Goal: Transaction & Acquisition: Purchase product/service

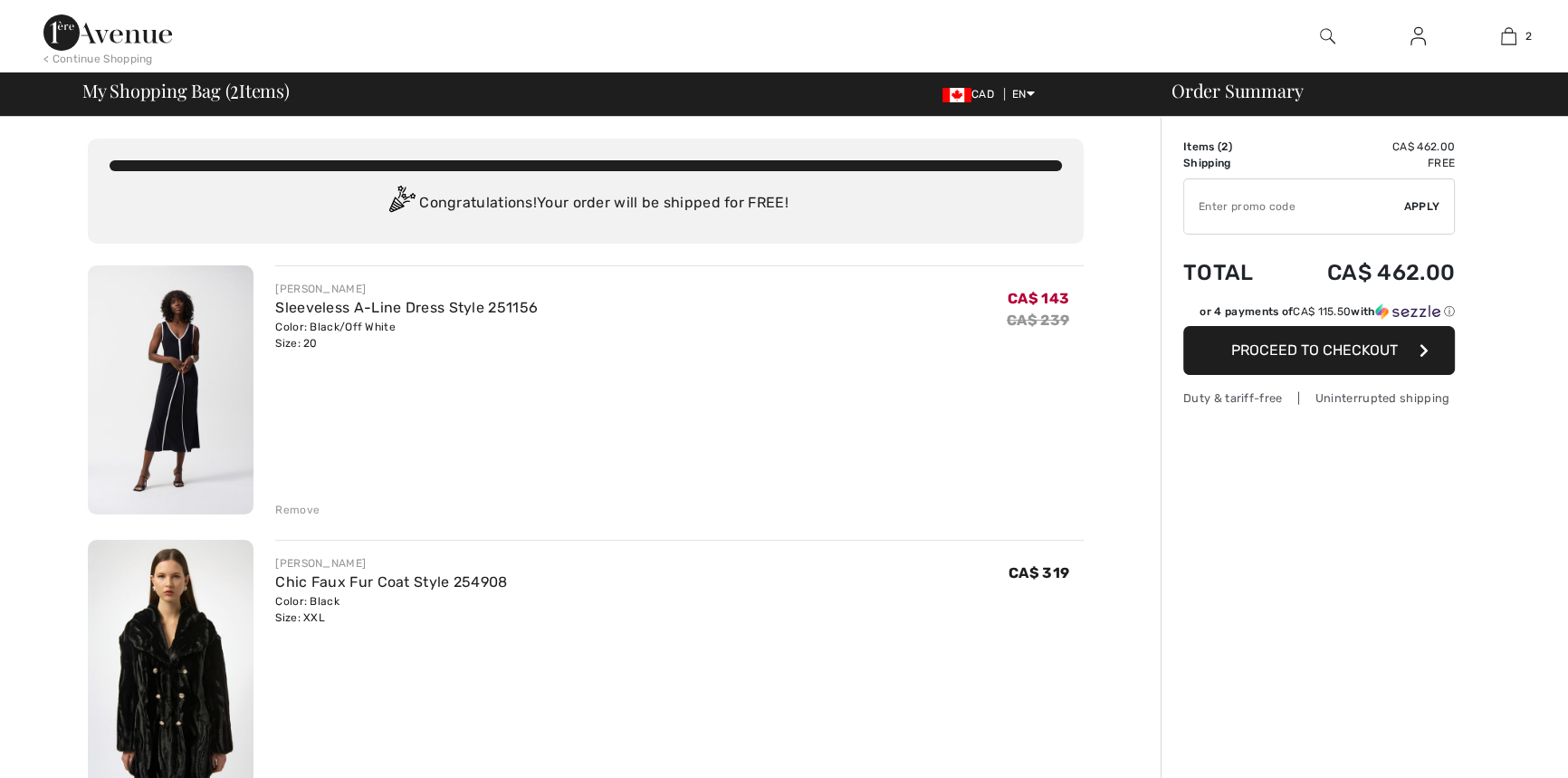
click at [302, 507] on div "Remove" at bounding box center [298, 510] width 44 height 17
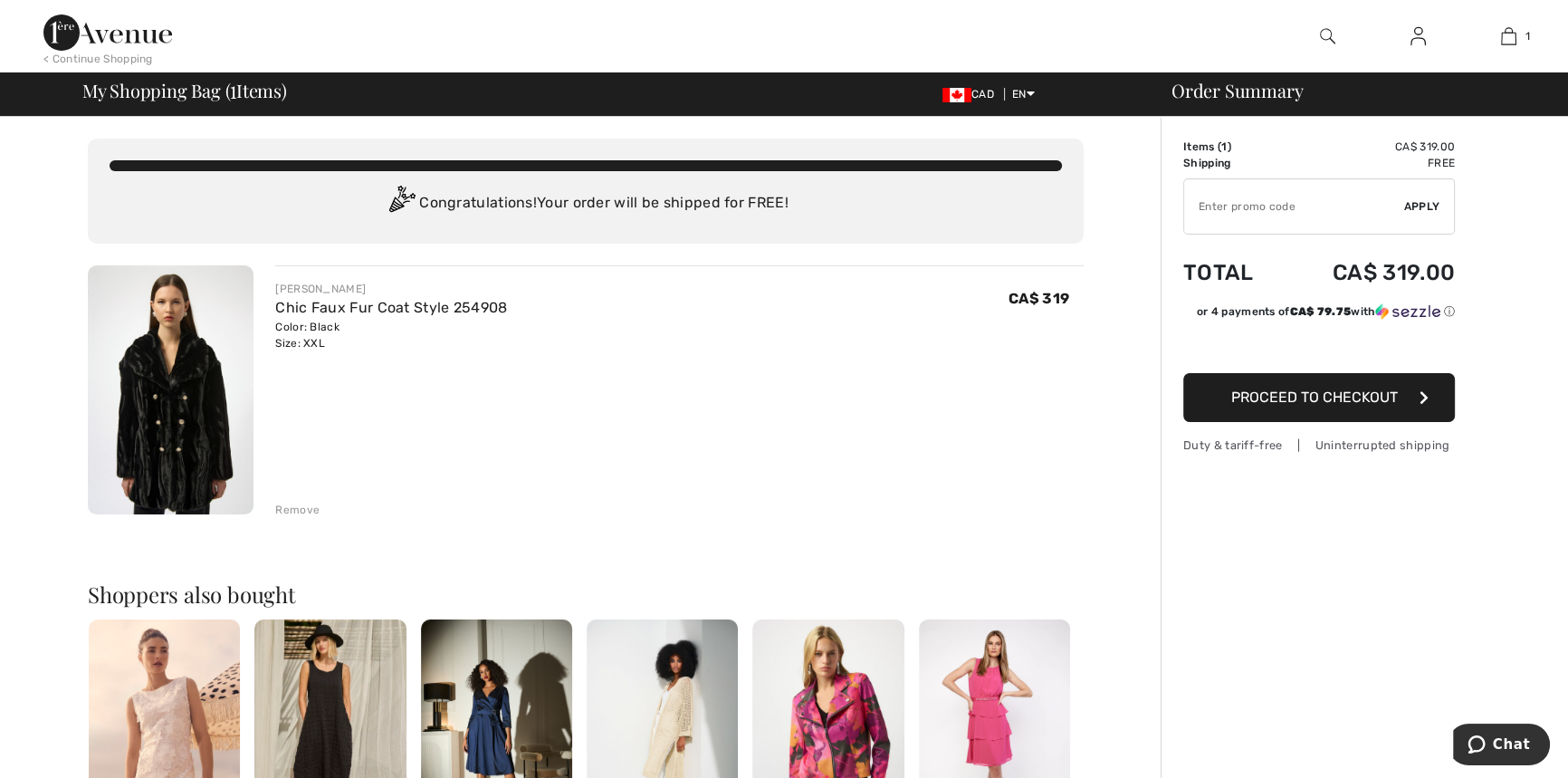
click at [1413, 34] on img at bounding box center [1417, 35] width 16 height 21
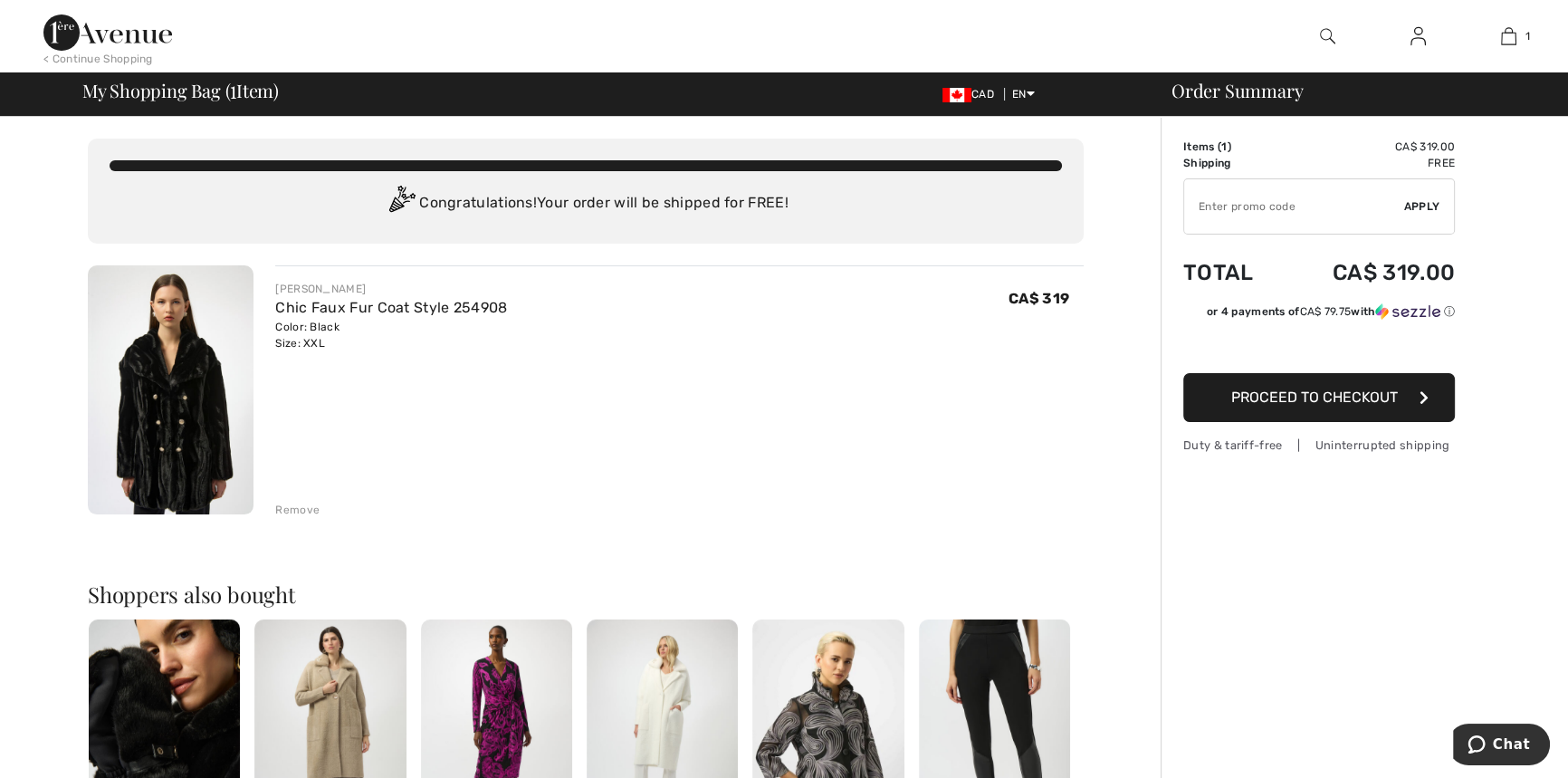
click at [1342, 401] on span "Proceed to Checkout" at bounding box center [1315, 397] width 166 height 18
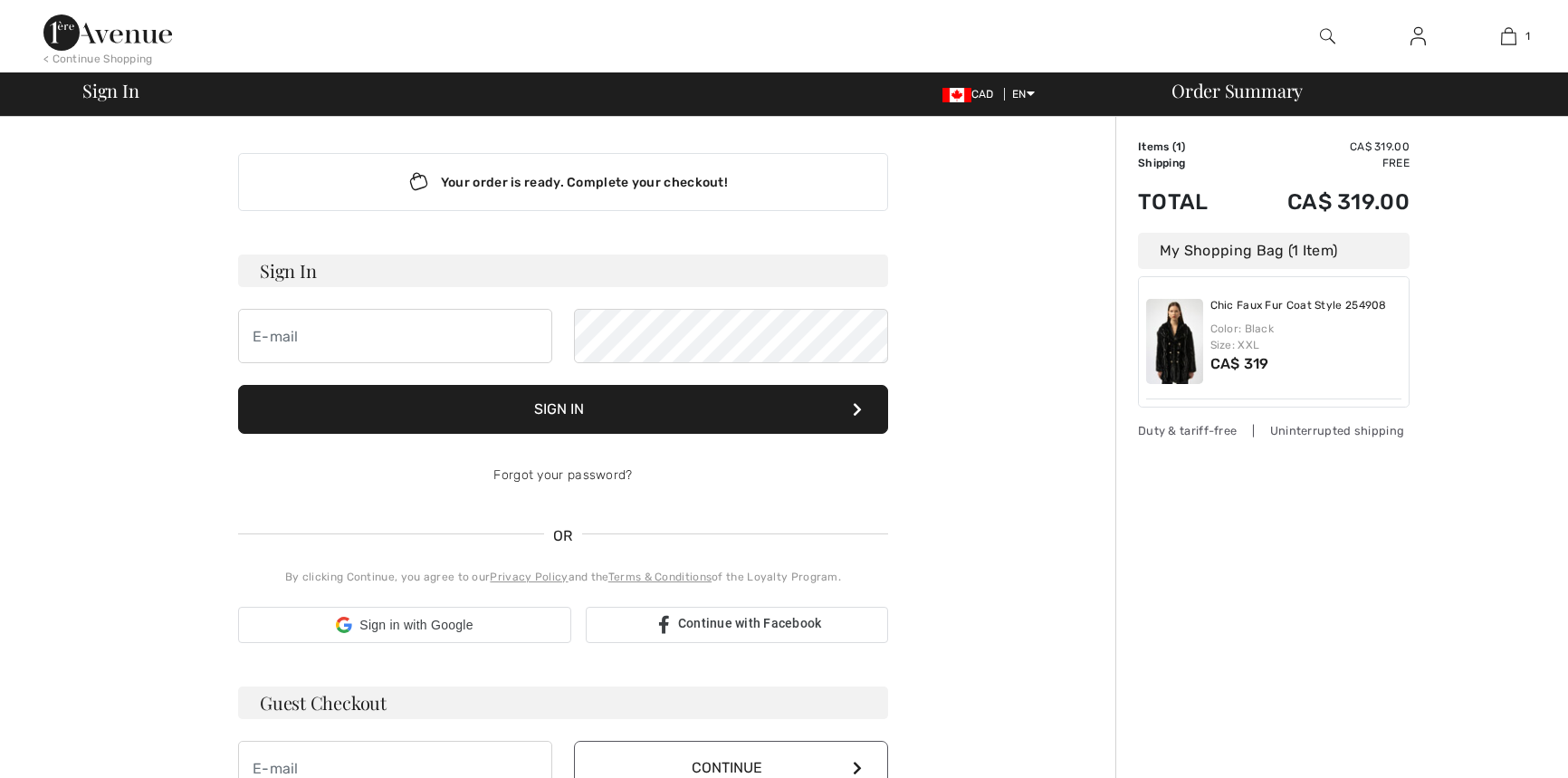
click at [455, 325] on input "email" at bounding box center [395, 336] width 314 height 55
type input "jkentner@gmail.com"
click at [608, 403] on button "Sign In" at bounding box center [562, 409] width 650 height 49
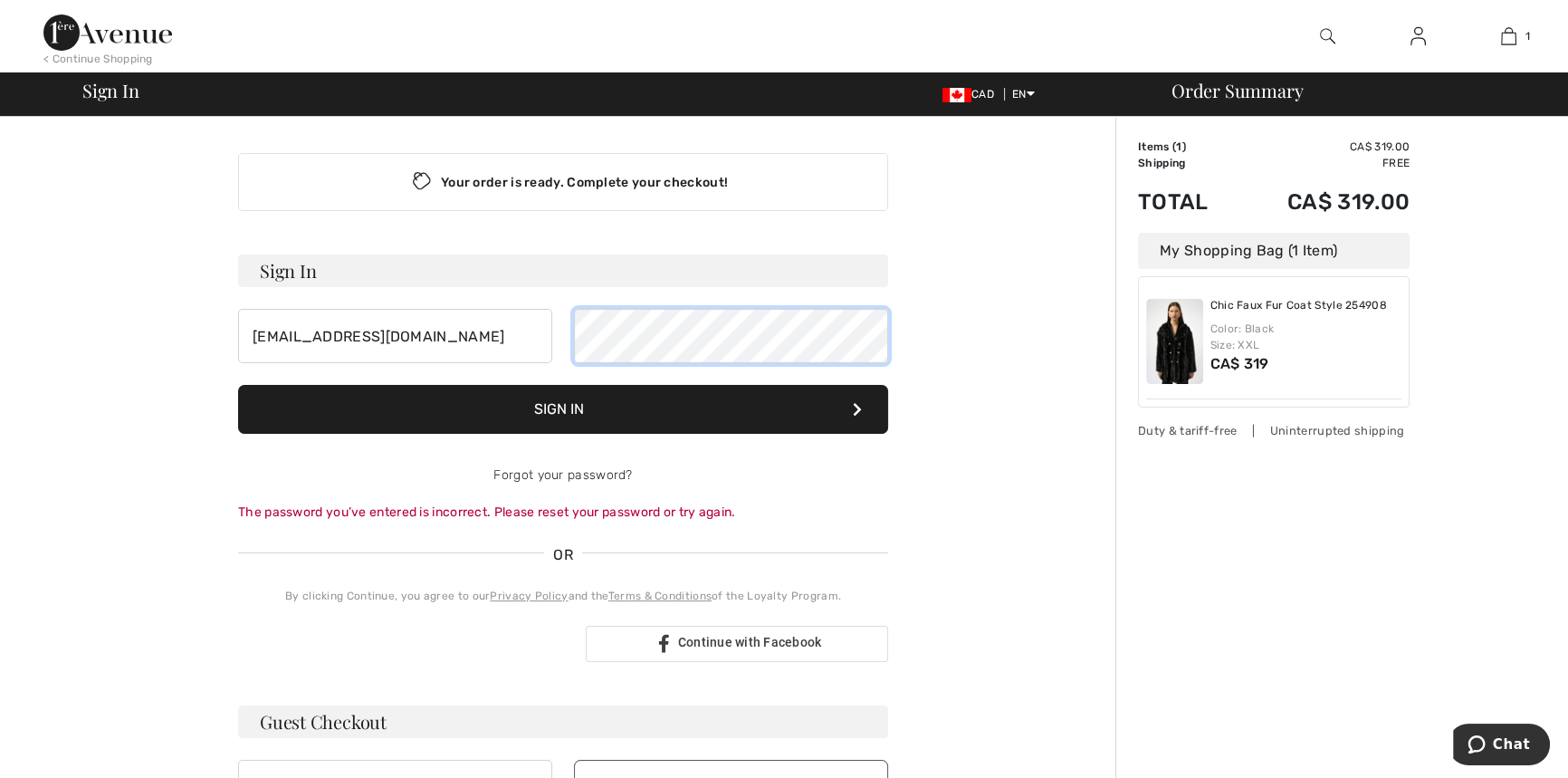
click at [454, 330] on div "[EMAIL_ADDRESS][DOMAIN_NAME]" at bounding box center [562, 336] width 650 height 55
click at [557, 388] on button "Sign In" at bounding box center [562, 409] width 650 height 49
click at [447, 325] on div "[EMAIL_ADDRESS][DOMAIN_NAME]" at bounding box center [562, 336] width 650 height 55
click at [629, 403] on button "Sign In" at bounding box center [562, 409] width 650 height 49
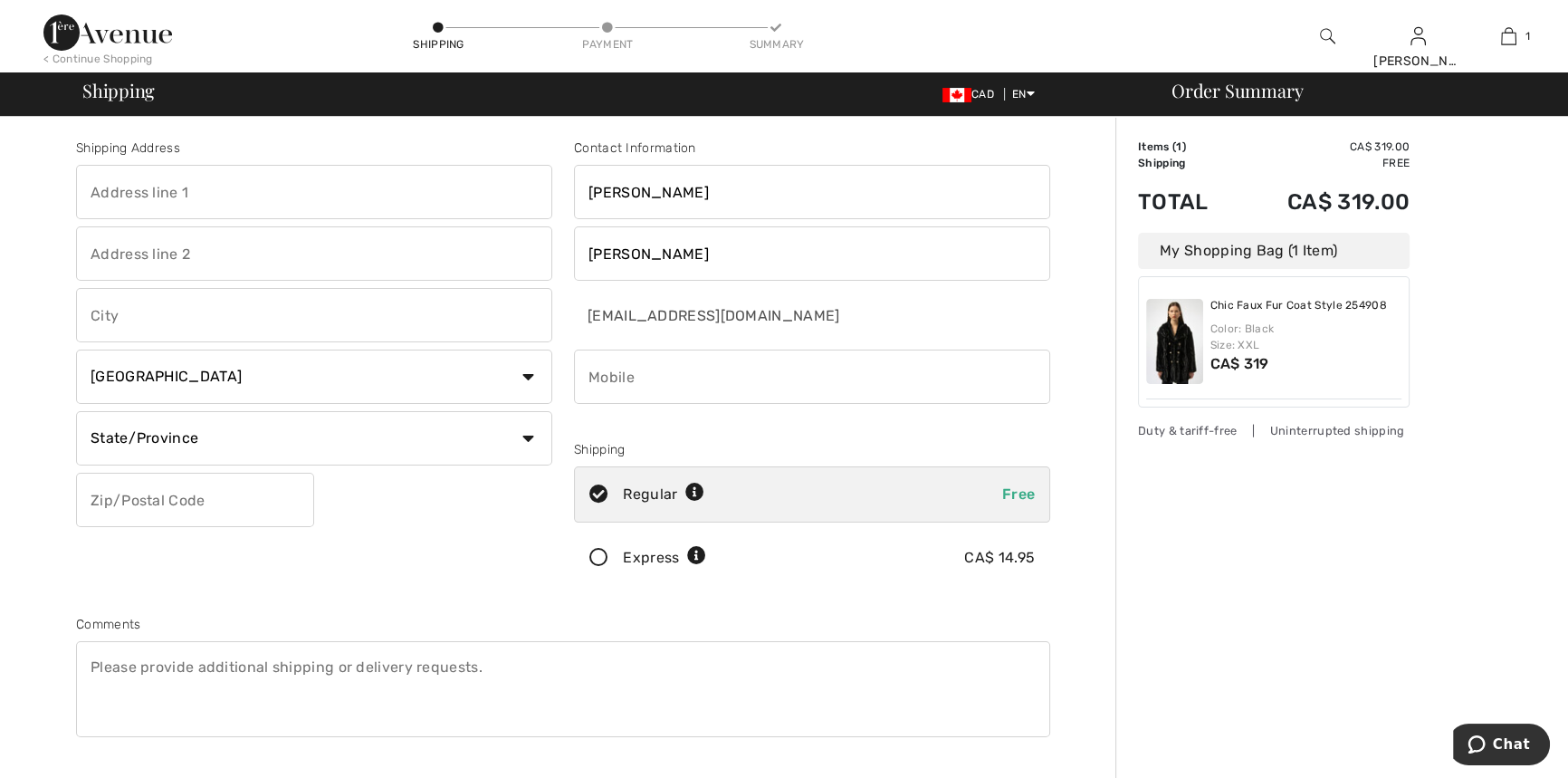
click at [125, 193] on input "text" at bounding box center [313, 191] width 476 height 55
type input "D-[STREET_ADDRESS][DEMOGRAPHIC_DATA]"
type input "Winnipeg"
select select "MB"
type input "R2W 1B6"
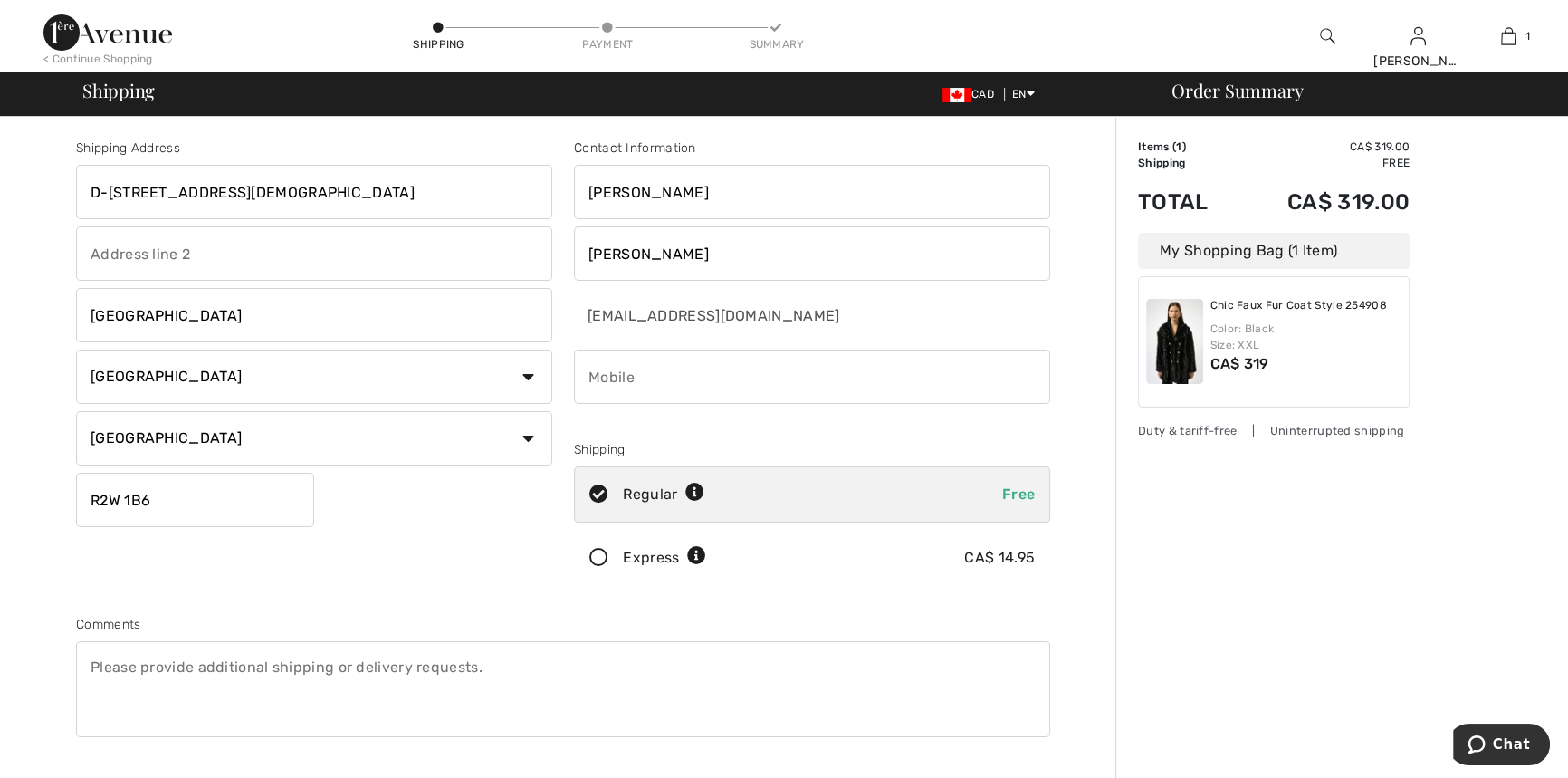
type input "2044703812"
type input "R2W1B6"
click at [200, 668] on textarea at bounding box center [562, 689] width 974 height 96
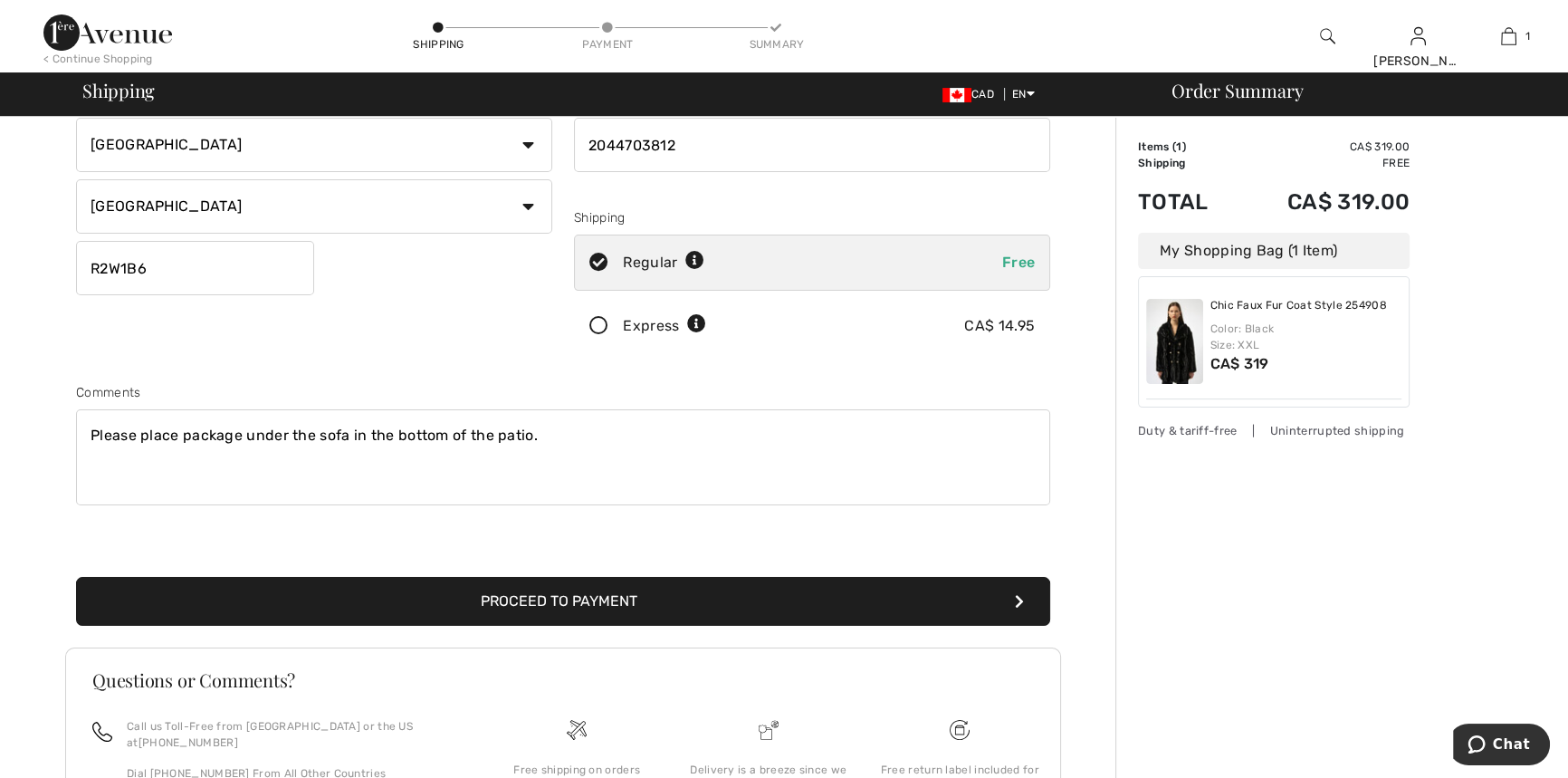
scroll to position [246, 0]
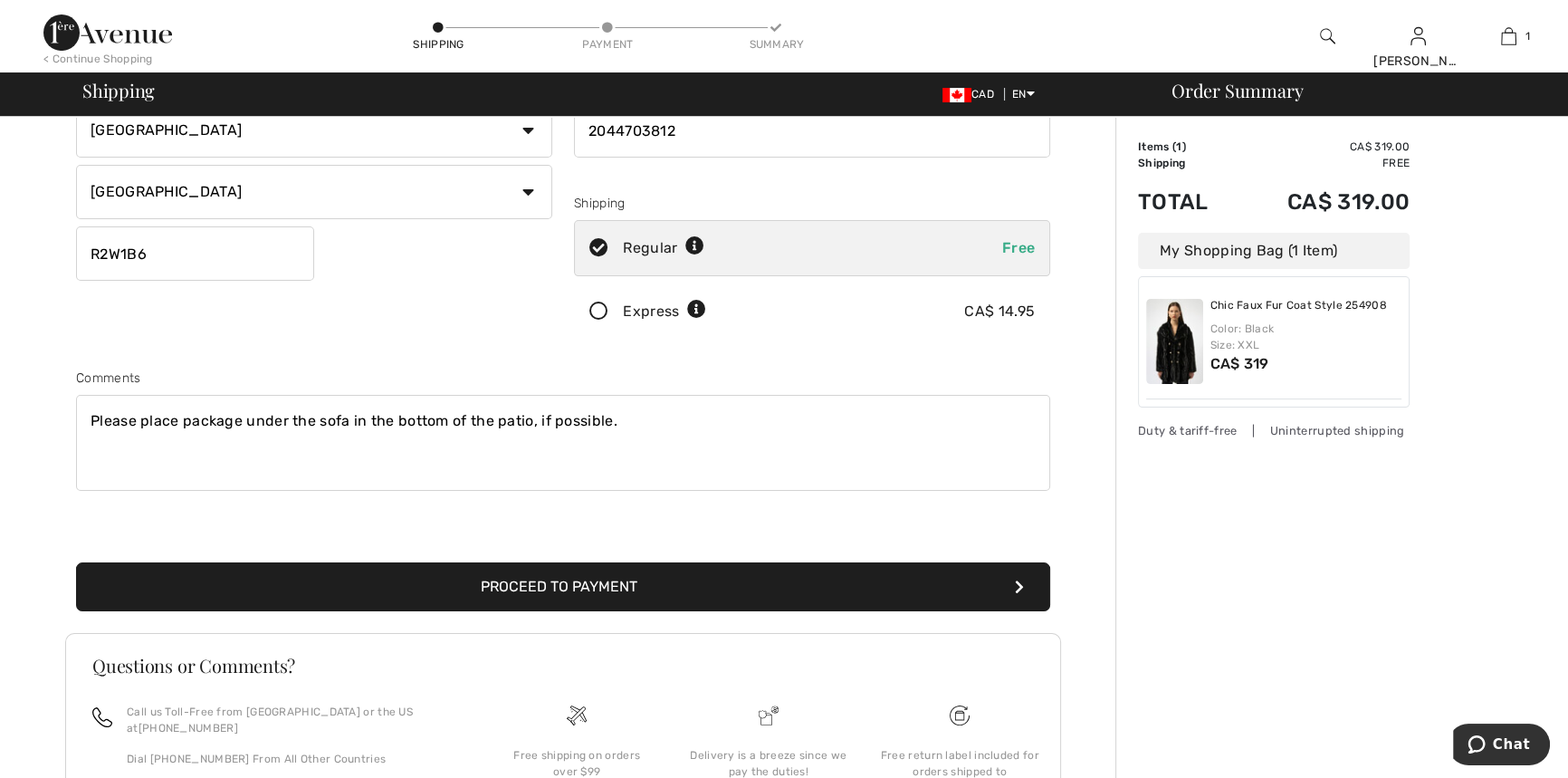
type textarea "Please place package under the sofa in the bottom of the patio, if possible."
click at [541, 584] on button "Proceed to Payment" at bounding box center [562, 587] width 974 height 49
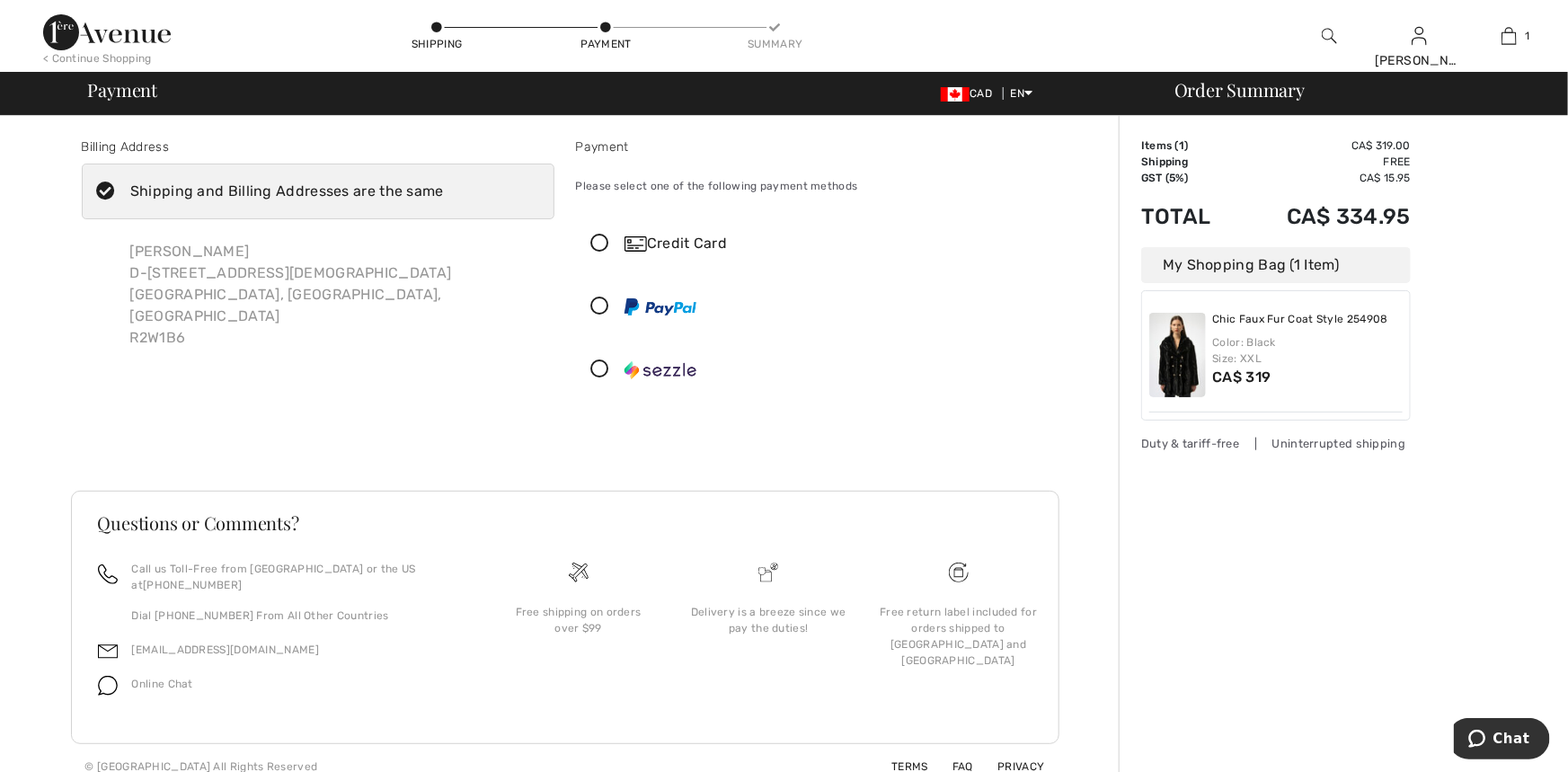
click at [596, 241] on icon at bounding box center [601, 244] width 48 height 19
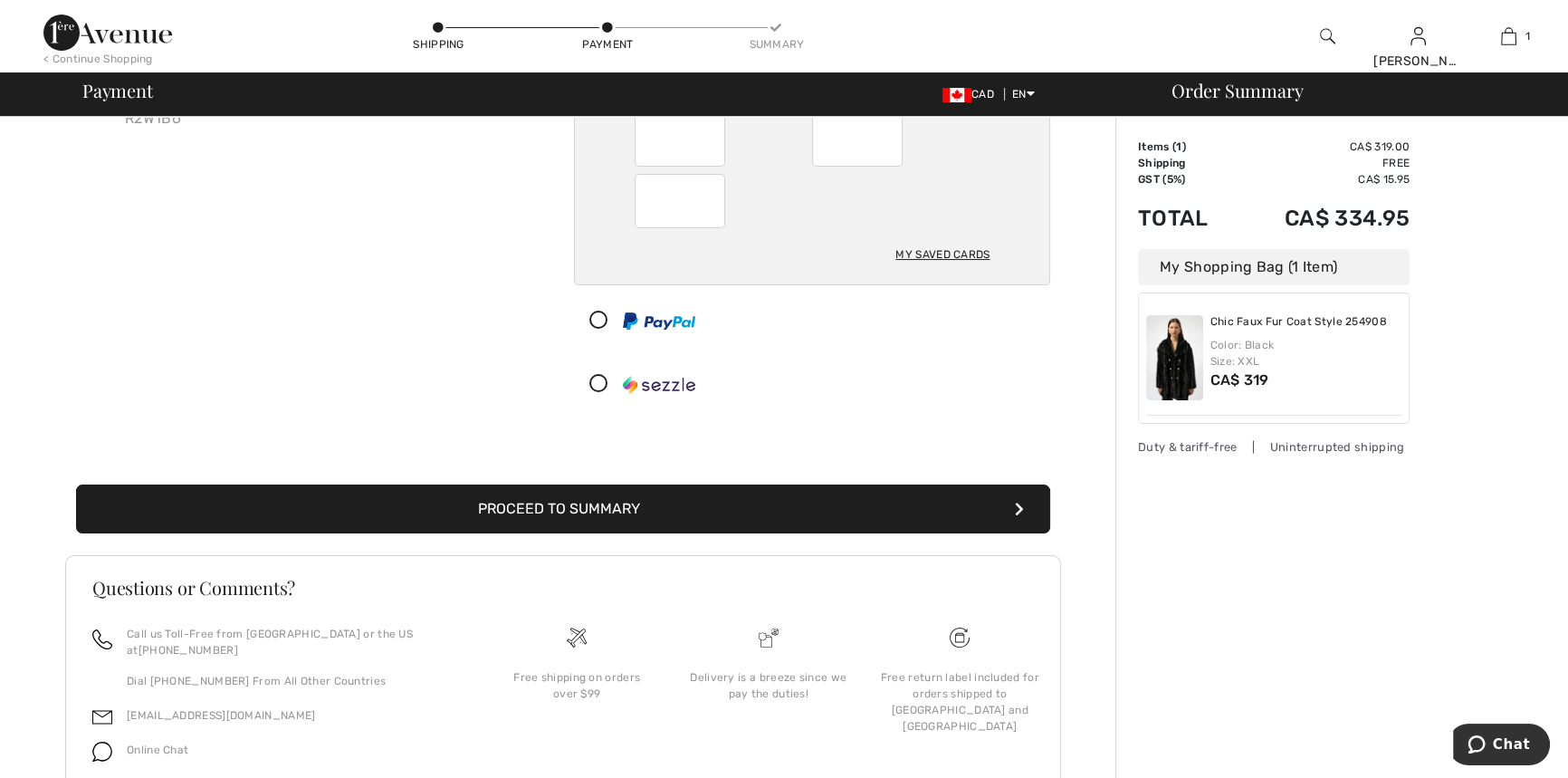
scroll to position [246, 0]
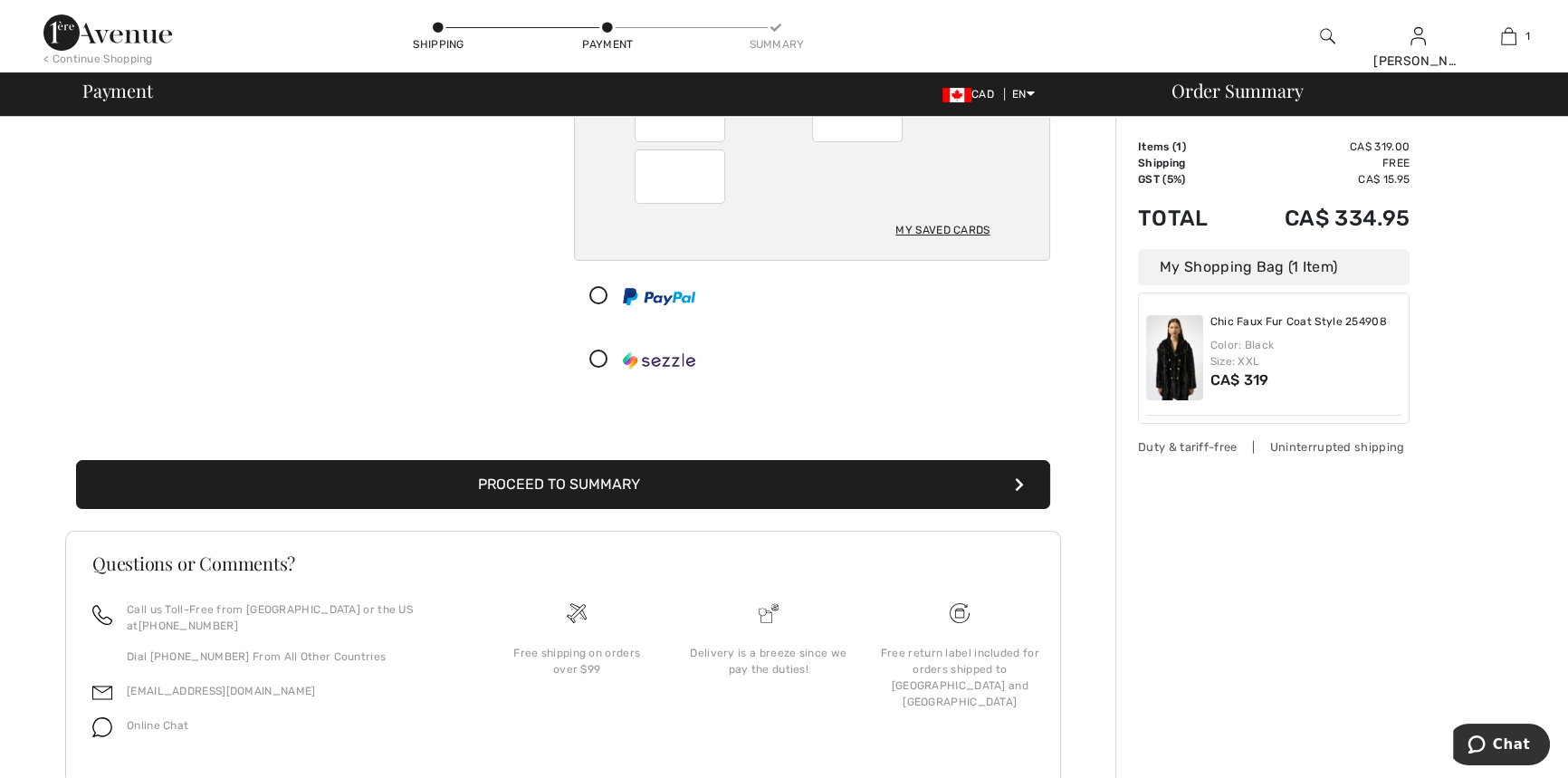
click at [569, 491] on button "Proceed to Summary" at bounding box center [562, 484] width 974 height 49
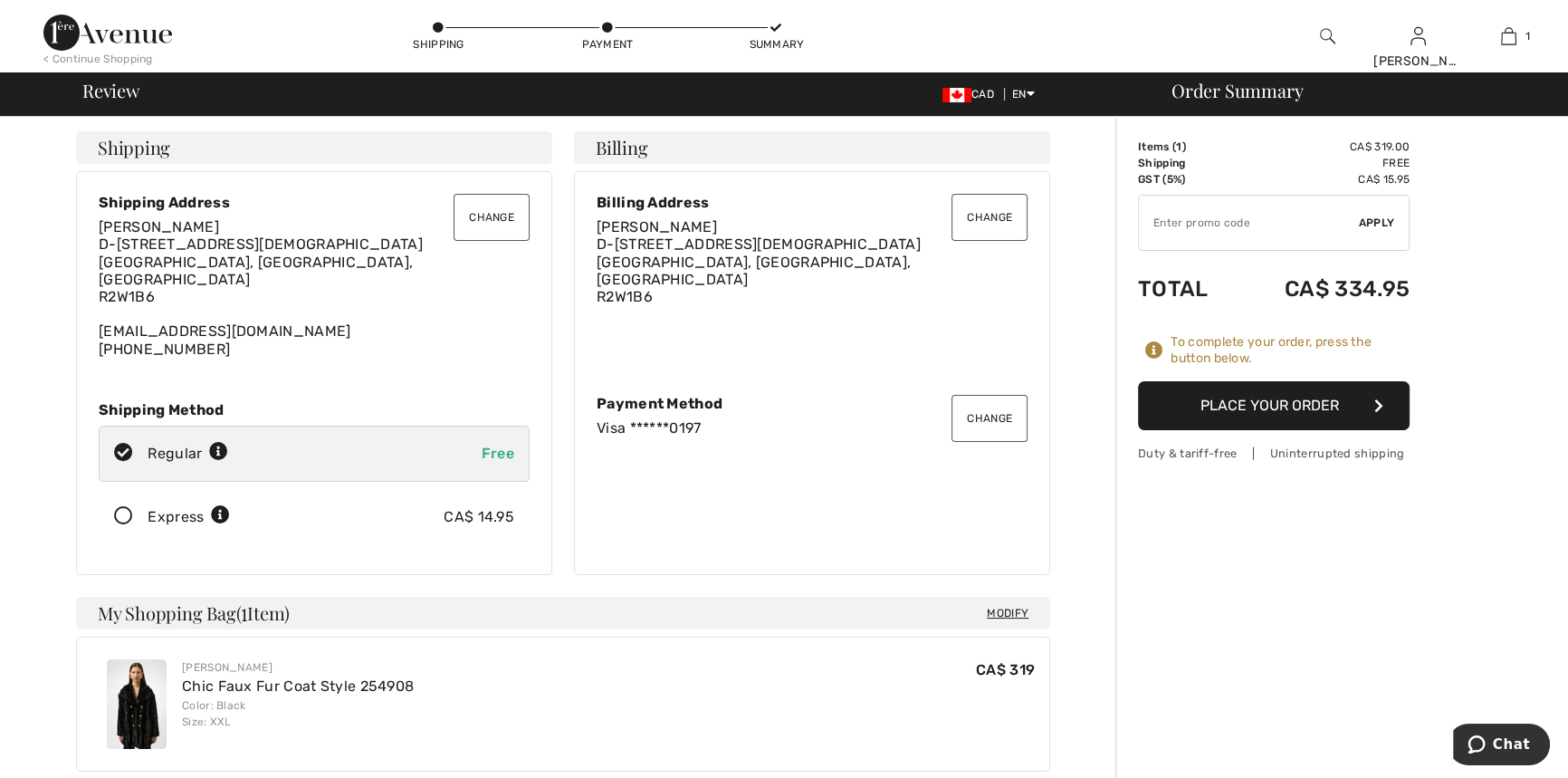
click at [1275, 407] on button "Place Your Order" at bounding box center [1274, 405] width 272 height 49
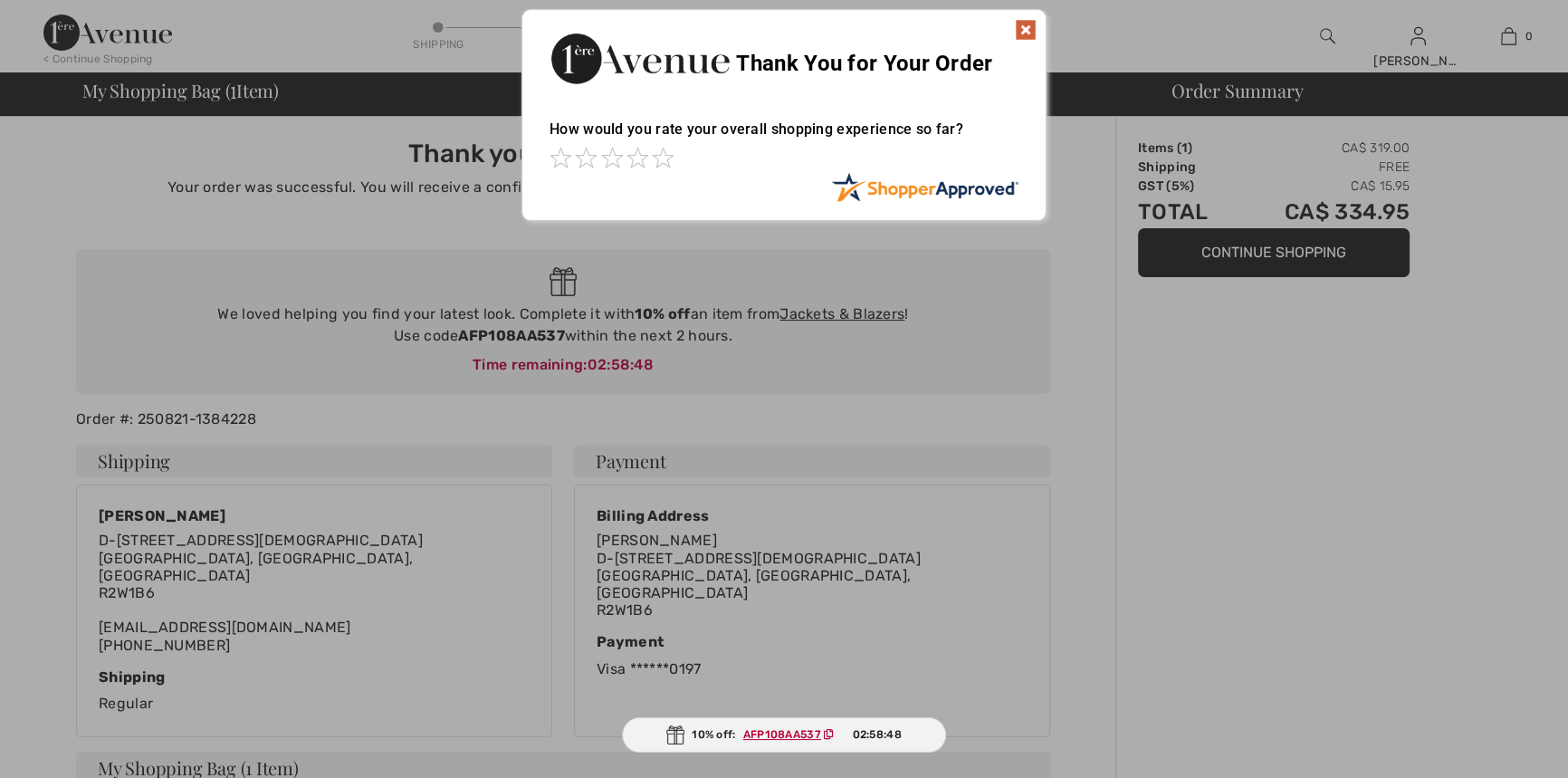
click at [1026, 31] on img at bounding box center [1025, 30] width 21 height 21
